Goal: Book appointment/travel/reservation

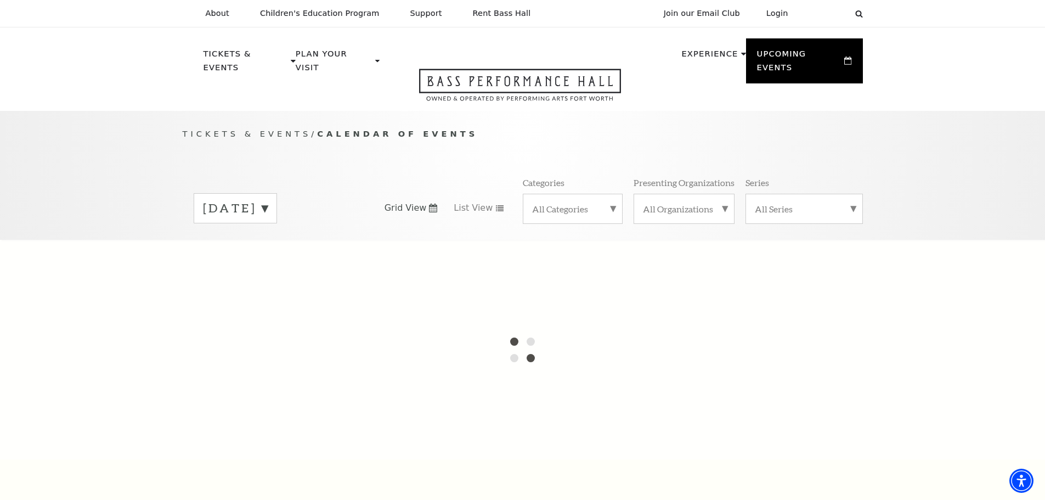
click at [268, 200] on label "September 2025" at bounding box center [235, 208] width 65 height 17
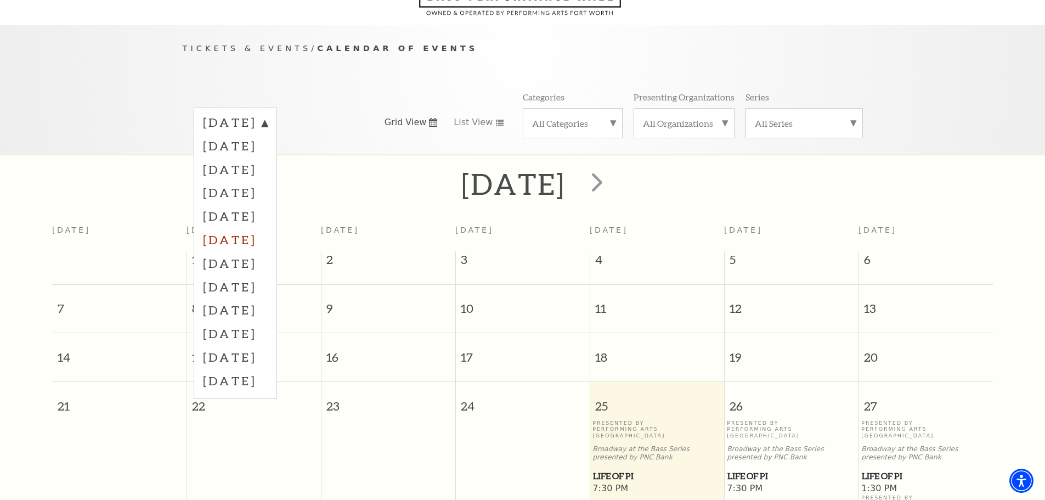
scroll to position [97, 0]
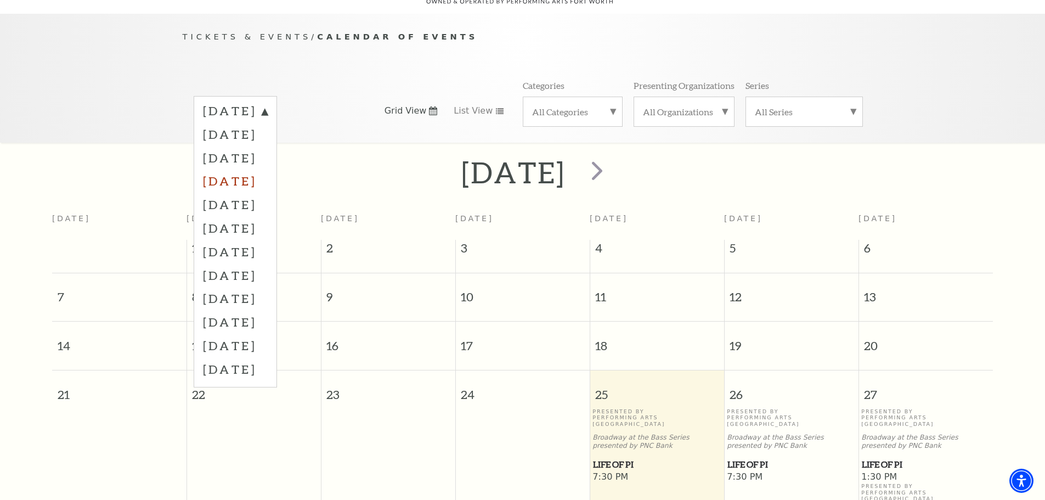
click at [268, 169] on label "December 2025" at bounding box center [235, 181] width 65 height 24
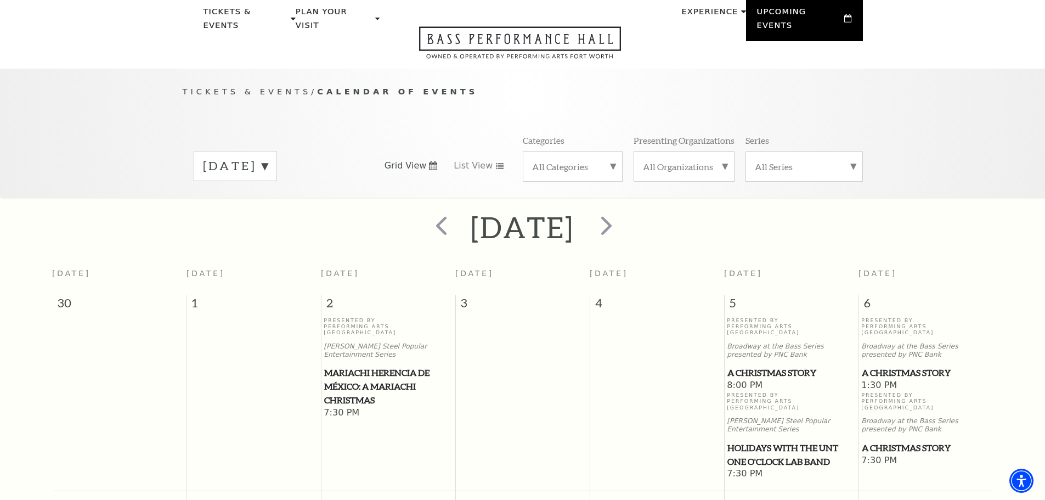
scroll to position [0, 0]
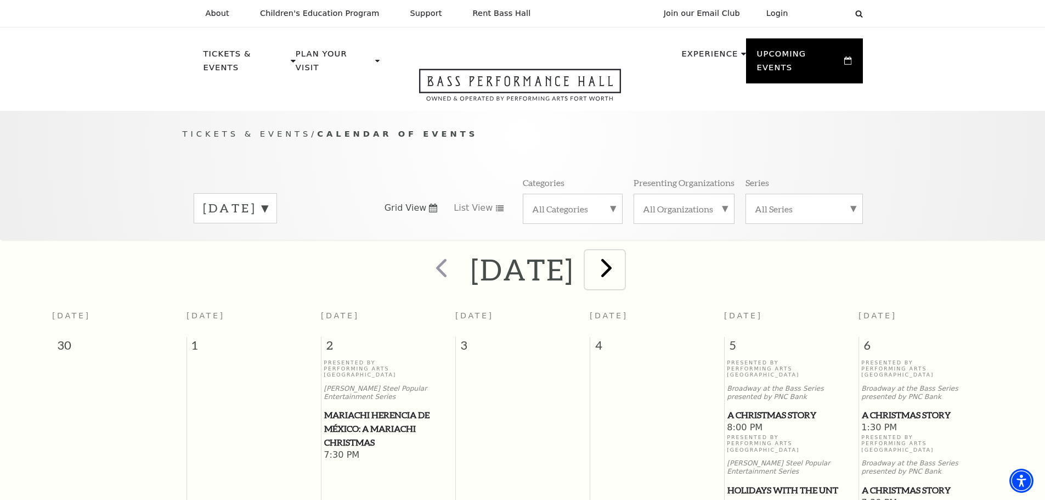
click at [517, 256] on span "next" at bounding box center [606, 267] width 31 height 31
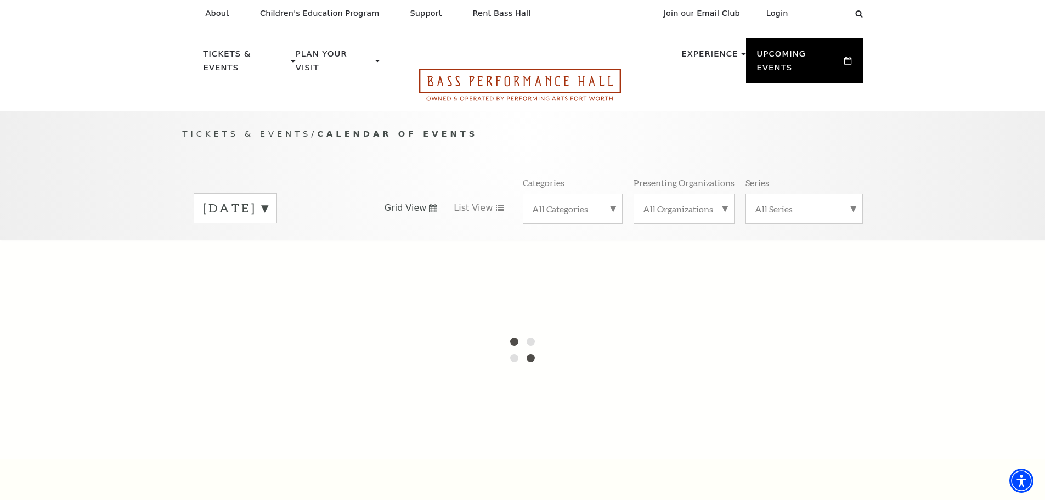
click at [491, 69] on icon "Open this option" at bounding box center [520, 85] width 202 height 32
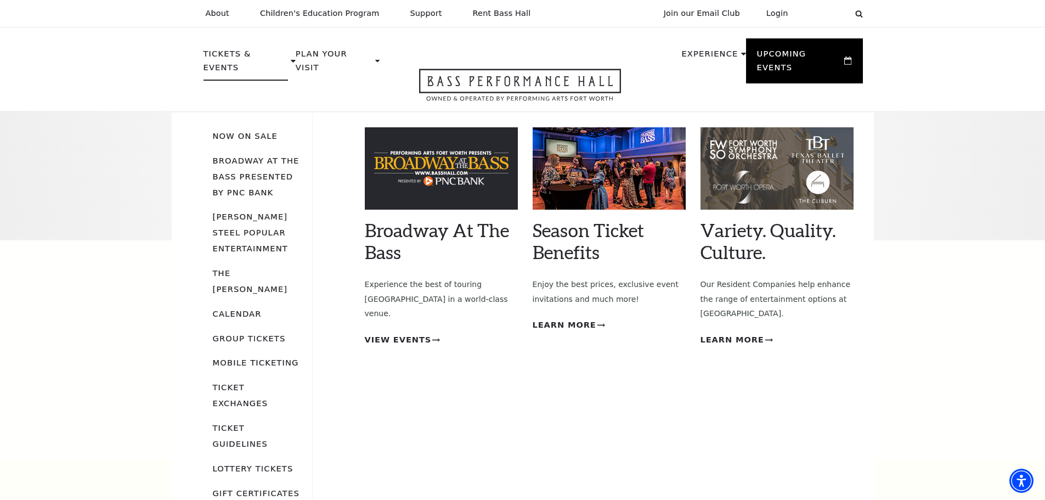
click at [444, 173] on img at bounding box center [441, 168] width 153 height 82
click at [406, 219] on link "Broadway At The Bass" at bounding box center [437, 241] width 144 height 44
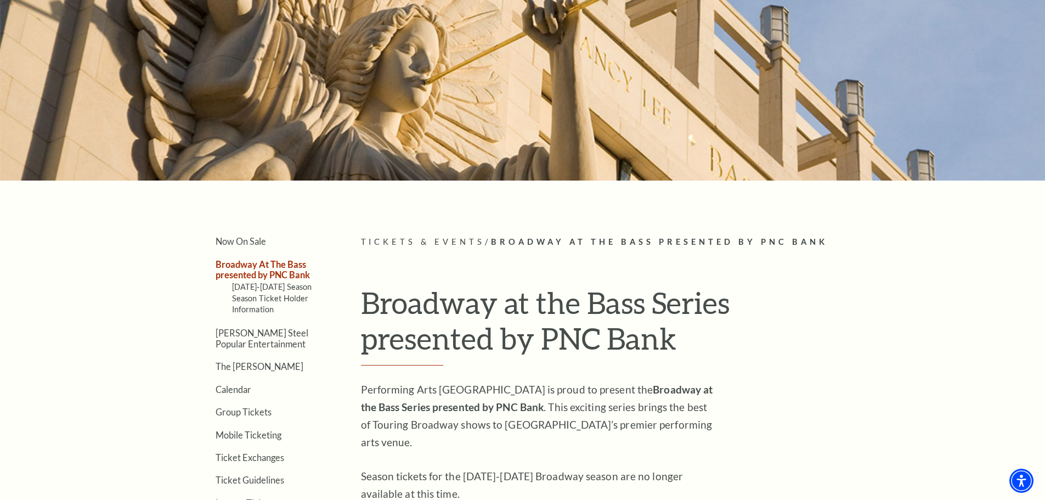
scroll to position [219, 0]
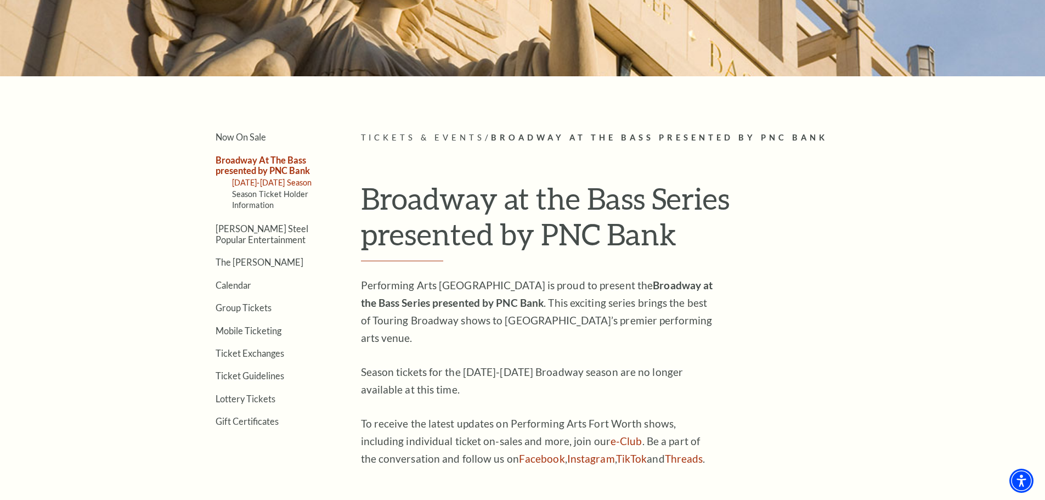
click at [278, 185] on link "[DATE]-[DATE] Season" at bounding box center [272, 182] width 80 height 9
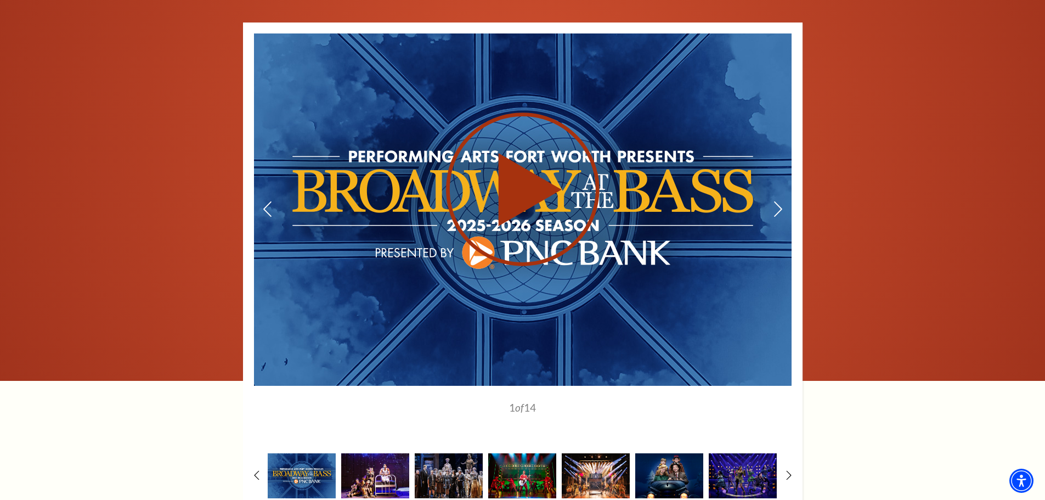
scroll to position [878, 0]
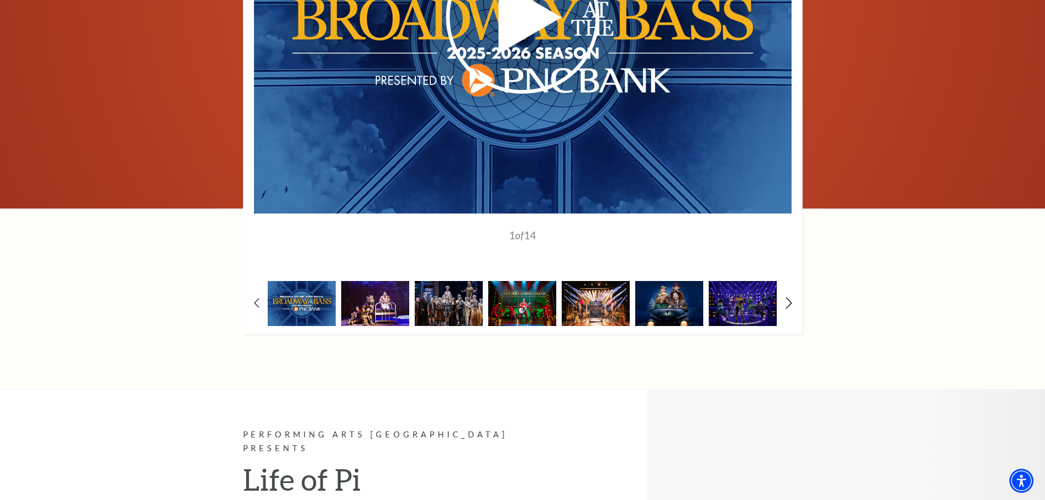
click at [789, 306] on icon at bounding box center [788, 303] width 7 height 12
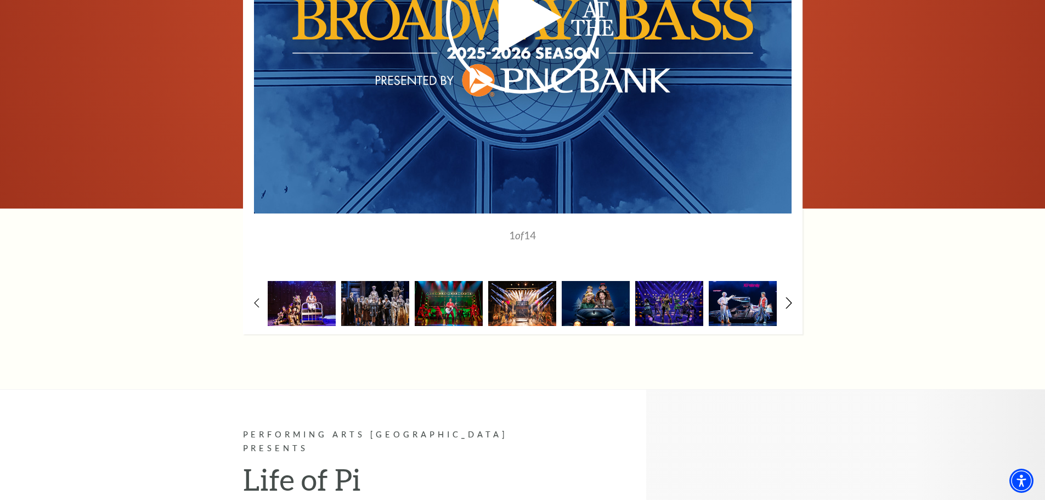
click at [788, 303] on icon at bounding box center [788, 303] width 7 height 12
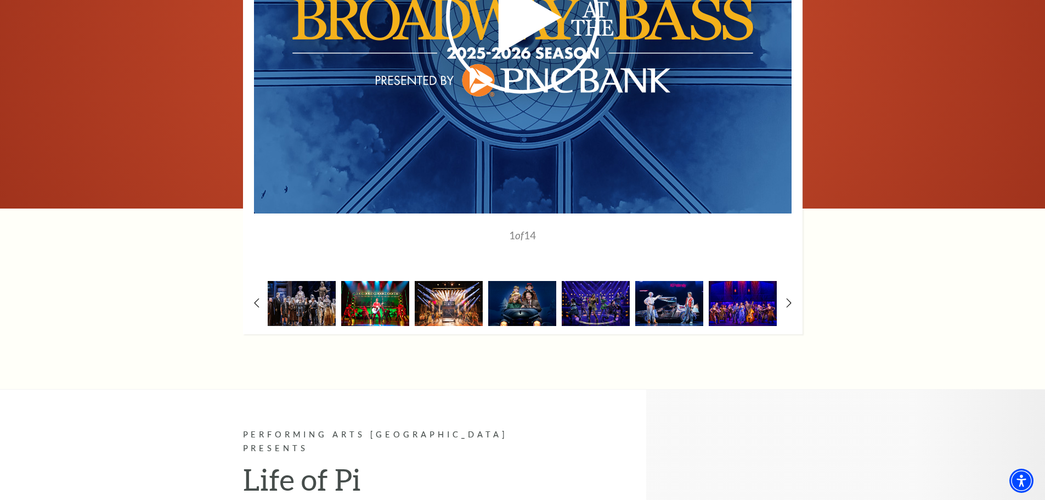
click at [369, 302] on img at bounding box center [375, 303] width 68 height 44
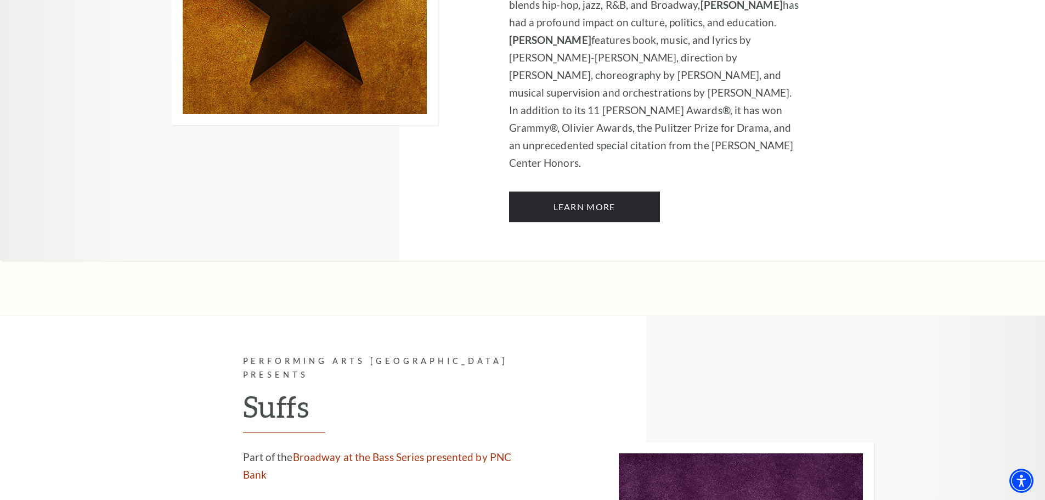
scroll to position [7659, 0]
